Goal: Task Accomplishment & Management: Manage account settings

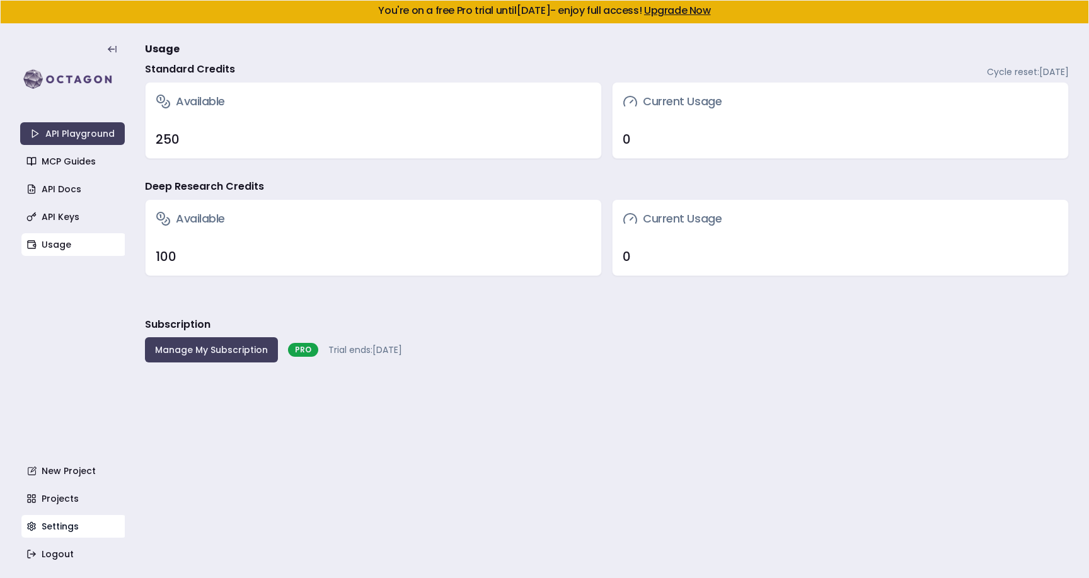
click at [52, 528] on link "Settings" at bounding box center [73, 526] width 105 height 23
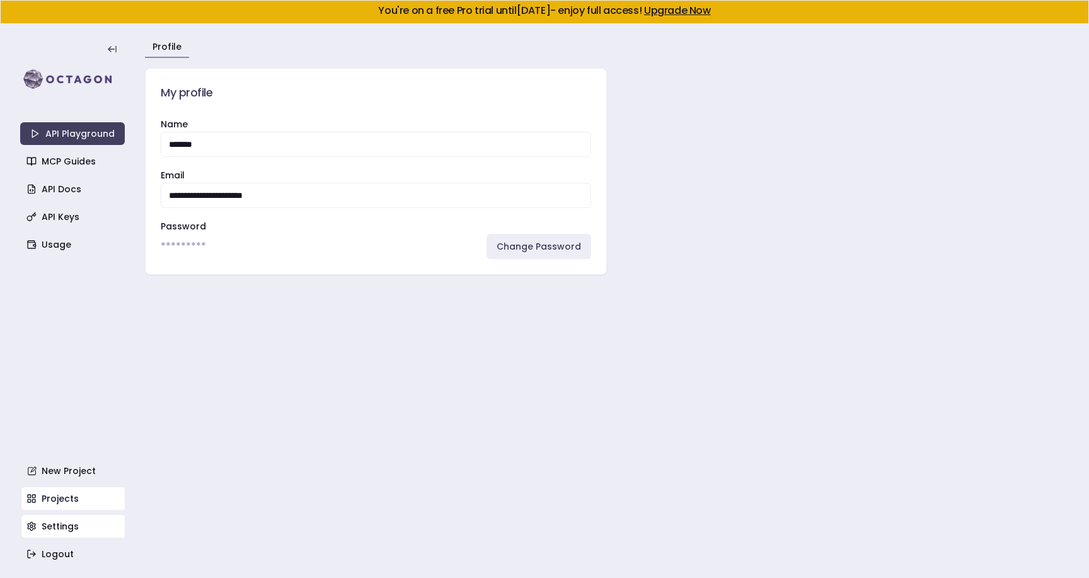
click at [49, 492] on link "Projects" at bounding box center [73, 498] width 105 height 23
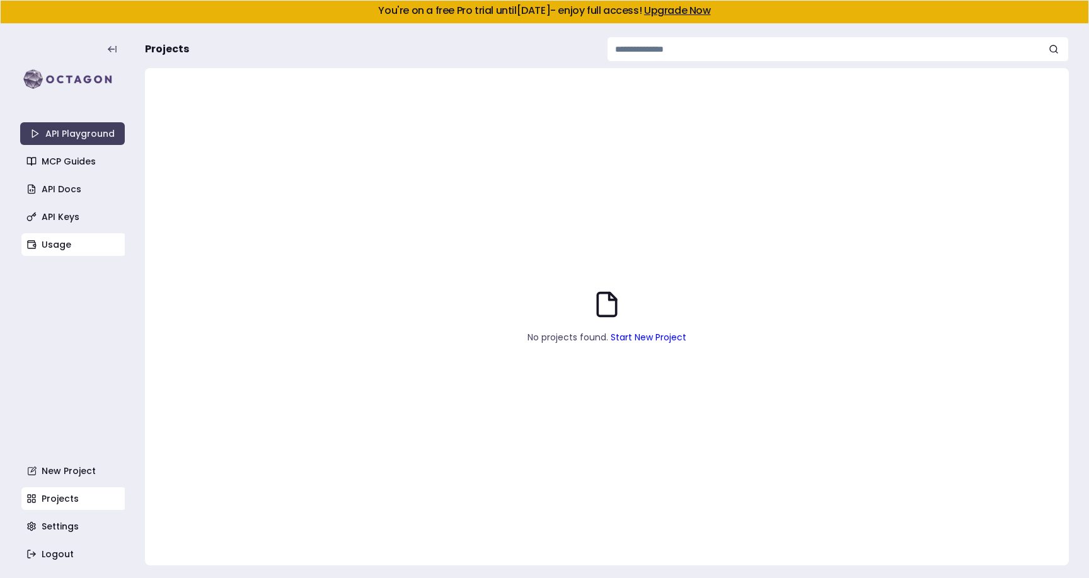
click at [61, 250] on link "Usage" at bounding box center [73, 244] width 105 height 23
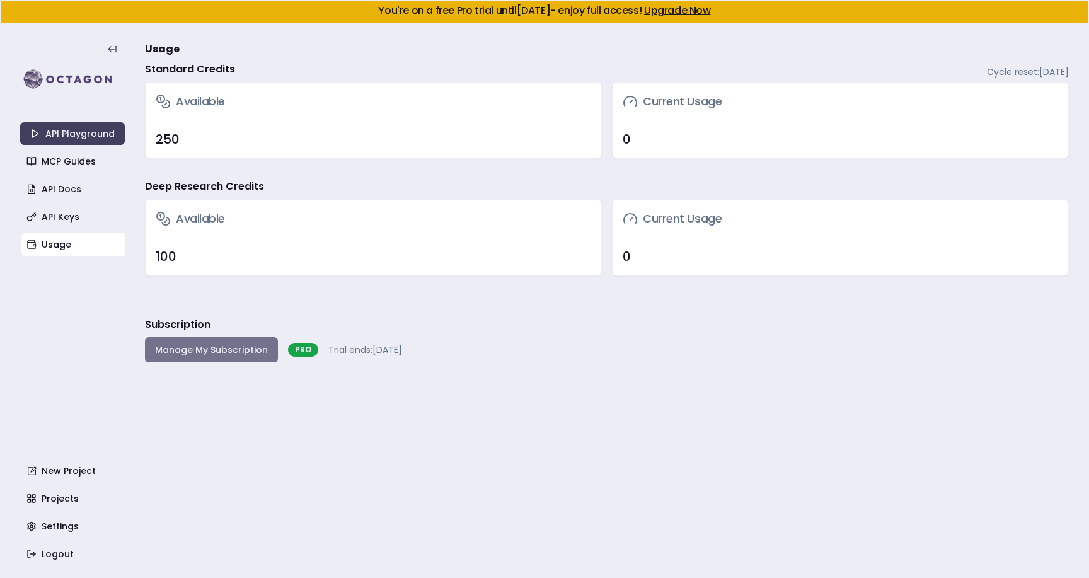
click at [214, 349] on button "Manage My Subscription" at bounding box center [211, 349] width 133 height 25
click at [64, 161] on link "MCP Guides" at bounding box center [73, 161] width 105 height 23
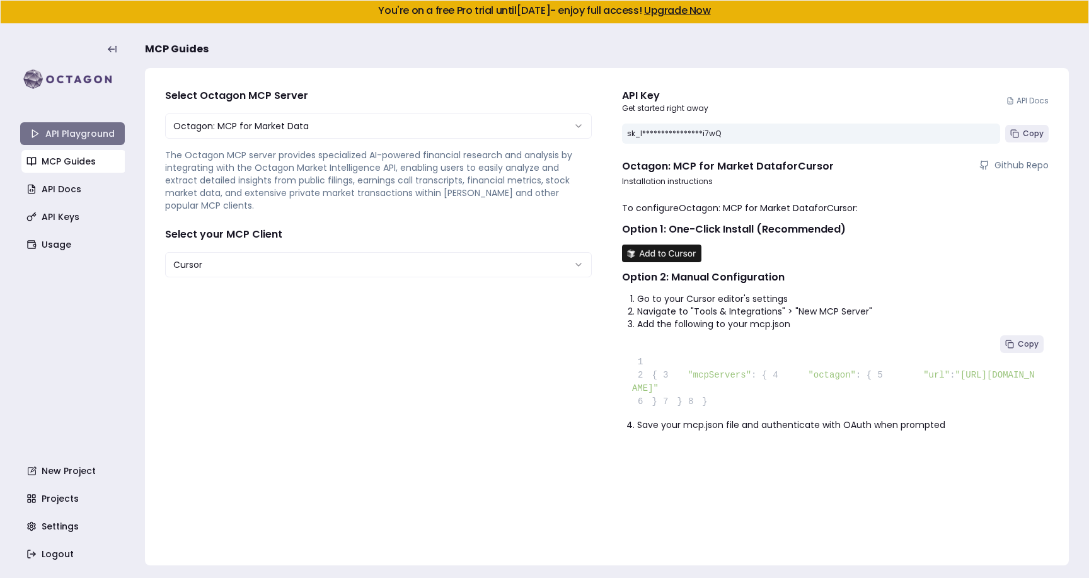
click at [54, 130] on link "API Playground" at bounding box center [72, 133] width 105 height 23
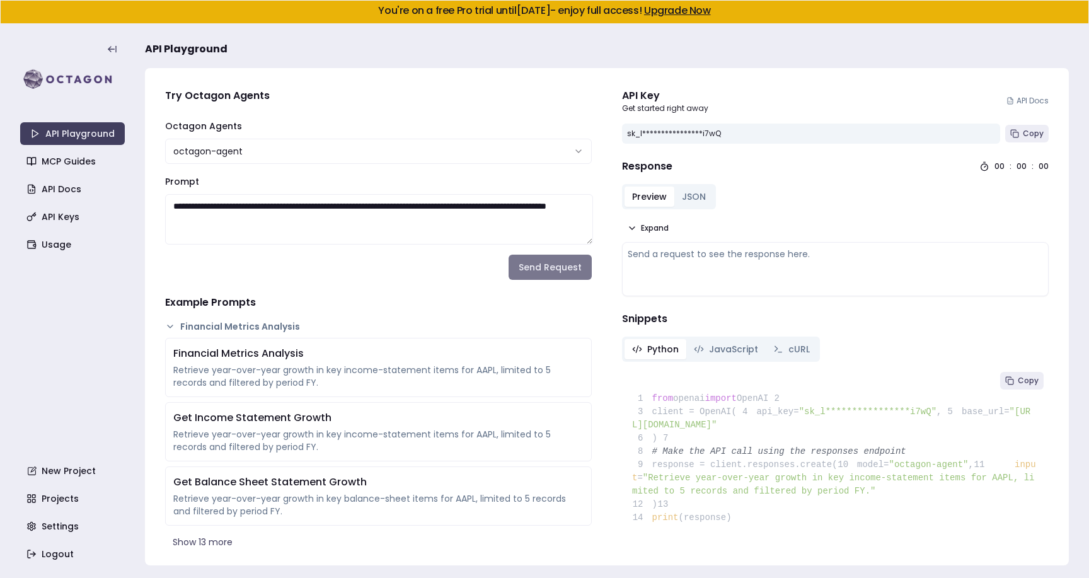
click at [522, 277] on button "Send Request" at bounding box center [550, 267] width 83 height 25
